Goal: Download file/media

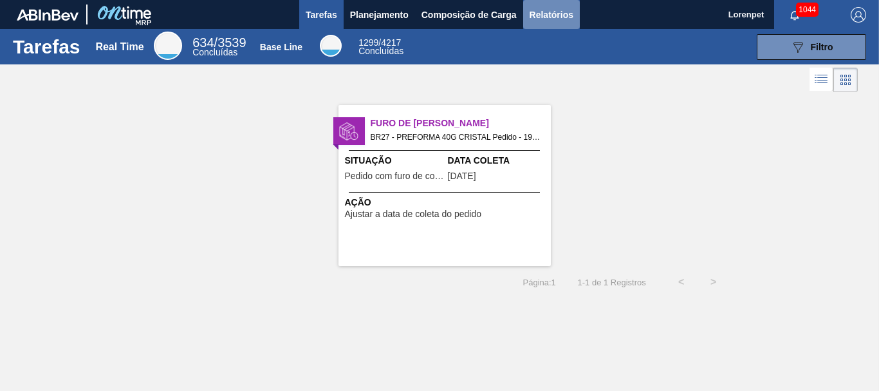
click at [552, 19] on span "Relatórios" at bounding box center [552, 14] width 44 height 15
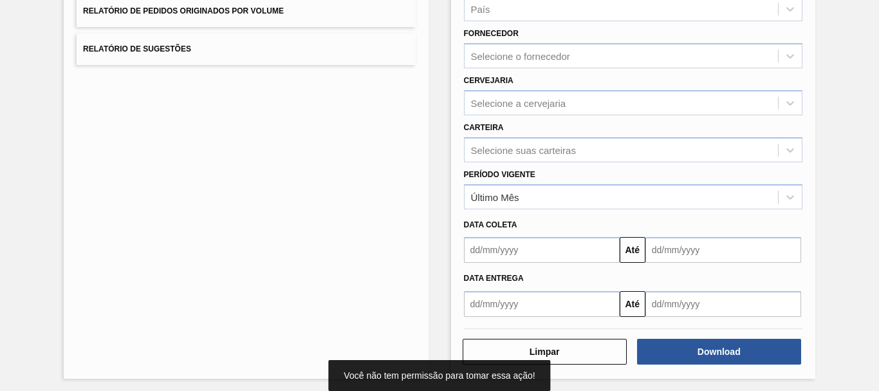
scroll to position [205, 0]
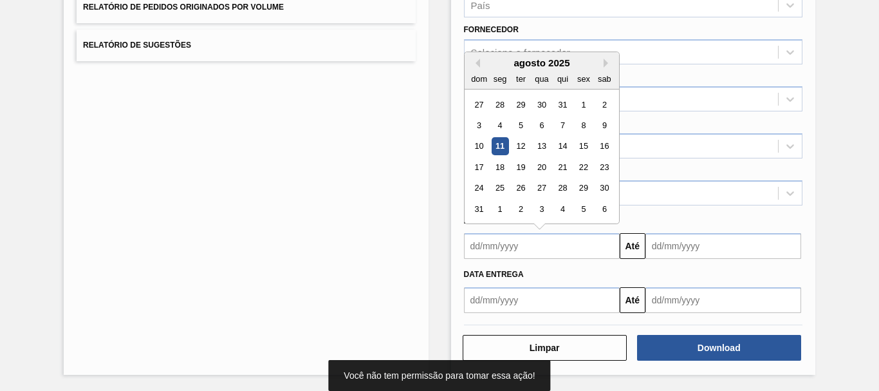
click at [559, 247] on input "text" at bounding box center [542, 246] width 156 height 26
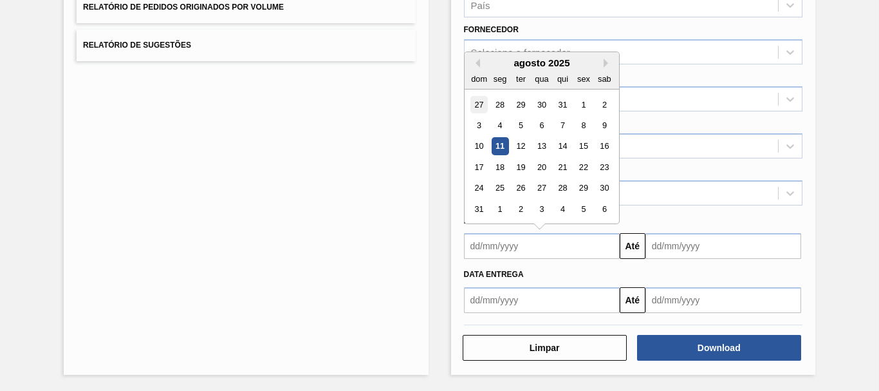
click at [478, 108] on div "27" at bounding box center [479, 104] width 17 height 17
type input "[DATE]"
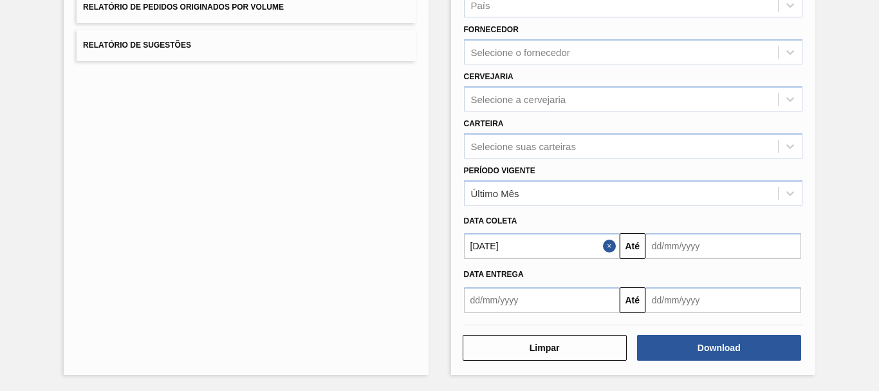
click at [672, 245] on input "text" at bounding box center [724, 246] width 156 height 26
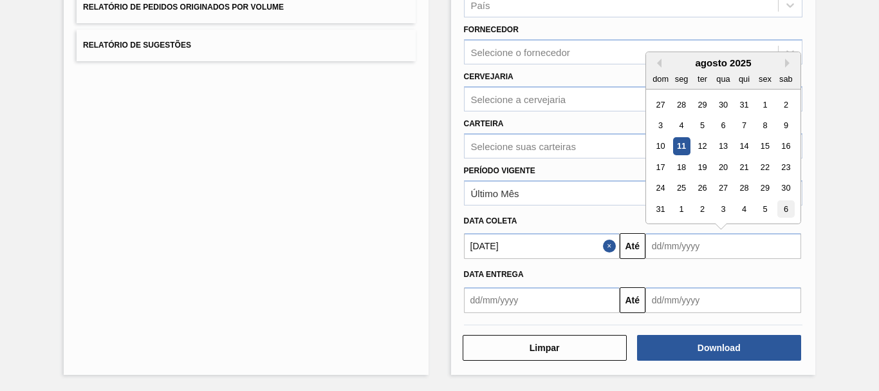
click at [784, 208] on div "6" at bounding box center [786, 208] width 17 height 17
type input "[DATE]"
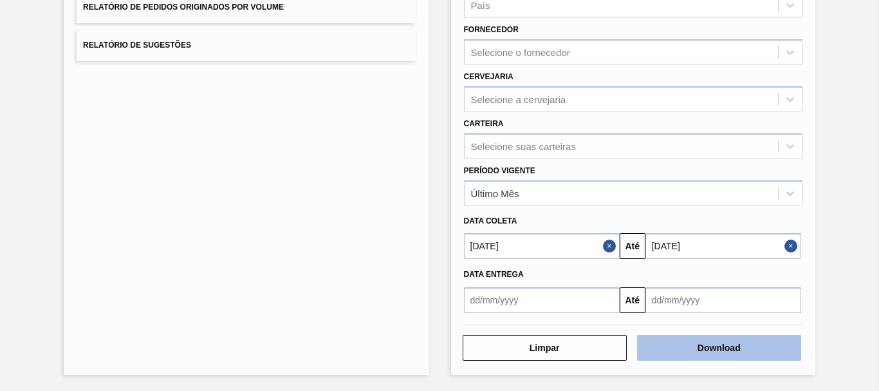
click at [722, 347] on button "Download" at bounding box center [719, 348] width 164 height 26
